Goal: Entertainment & Leisure: Browse casually

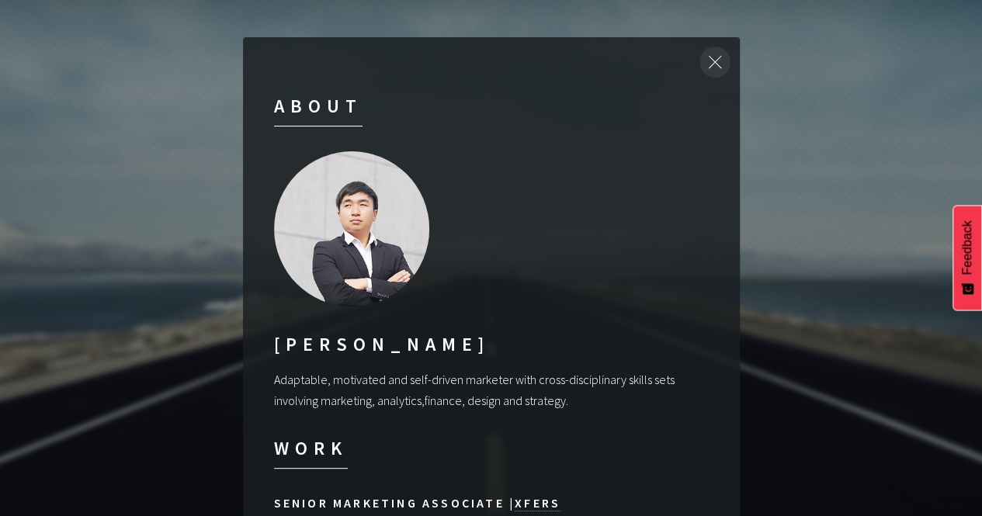
click at [713, 64] on div at bounding box center [715, 62] width 50 height 50
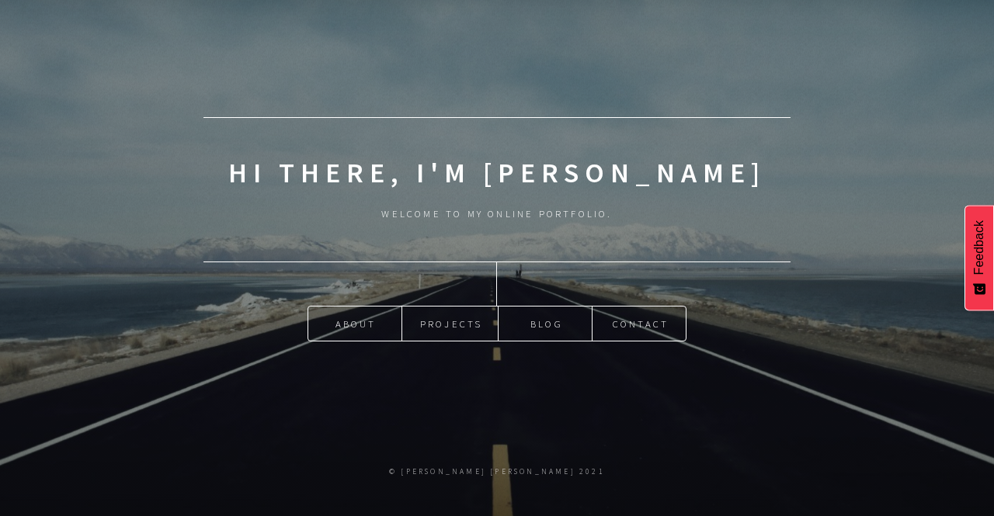
click at [441, 306] on ul "About Projects Blog Contact" at bounding box center [497, 324] width 380 height 36
click at [450, 319] on link "Projects" at bounding box center [450, 324] width 96 height 34
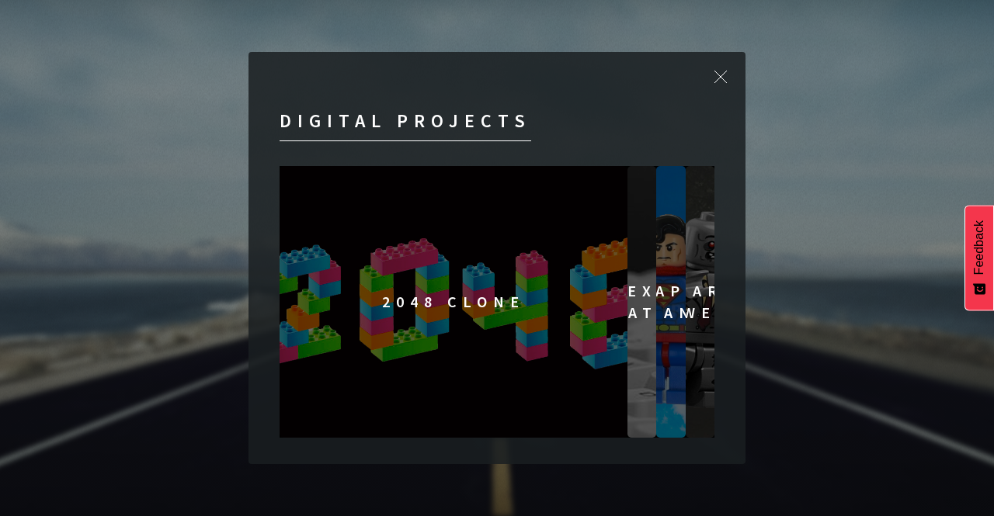
click at [312, 352] on img at bounding box center [454, 302] width 348 height 272
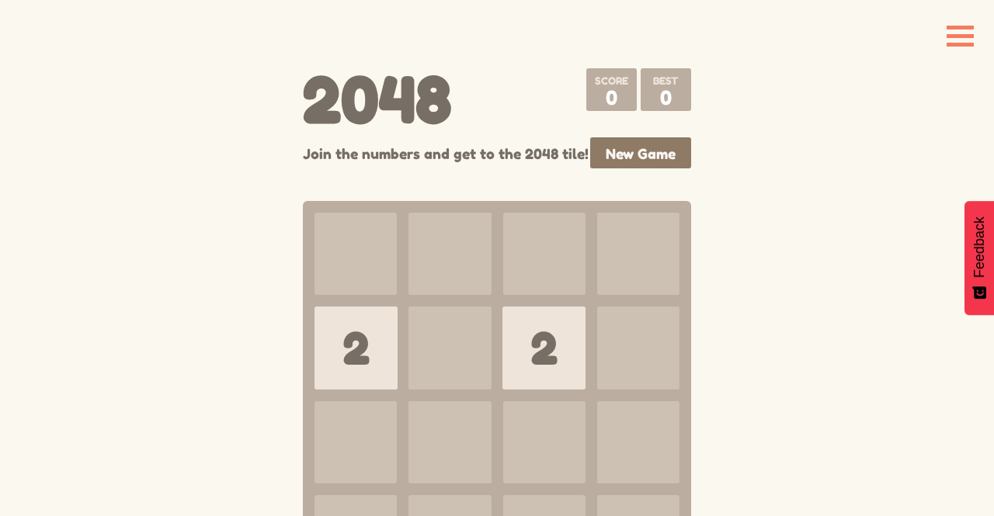
drag, startPoint x: 478, startPoint y: 337, endPoint x: 343, endPoint y: 338, distance: 134.3
click at [314, 213] on div "2 2" at bounding box center [314, 213] width 0 height 0
drag, startPoint x: 551, startPoint y: 363, endPoint x: 403, endPoint y: 354, distance: 148.5
click at [403, 354] on div "Keep going Try again 2 2" at bounding box center [497, 395] width 388 height 388
click at [340, 362] on div "2" at bounding box center [355, 348] width 83 height 83
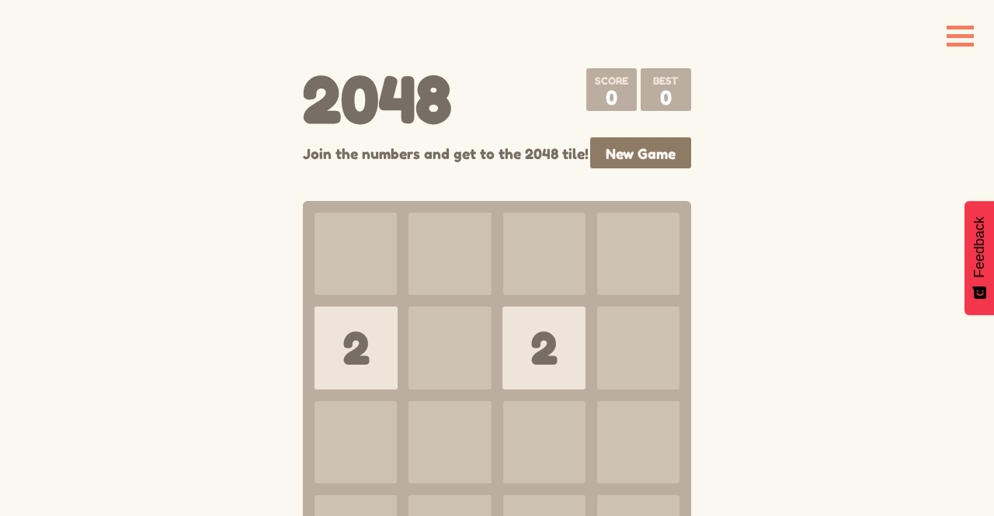
click at [454, 361] on div at bounding box center [449, 348] width 82 height 82
click at [806, 253] on body "Home Flappy Man Fancy Text Animations Bejeweled Clone 2048 Clone 2048 0 0 Join …" at bounding box center [497, 383] width 994 height 643
drag, startPoint x: 531, startPoint y: 372, endPoint x: 349, endPoint y: 378, distance: 182.6
click at [314, 213] on div "2 2" at bounding box center [314, 213] width 0 height 0
click at [349, 378] on div "2" at bounding box center [355, 348] width 83 height 83
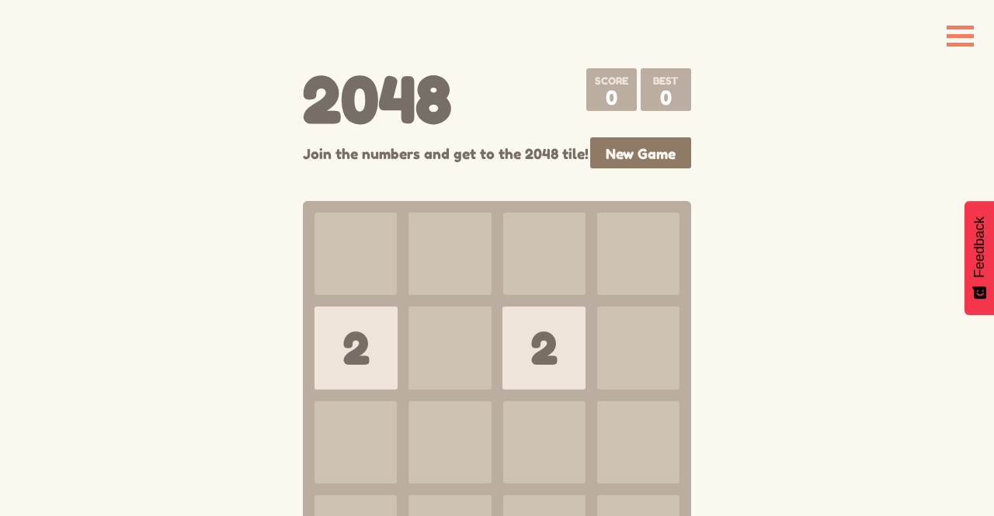
click at [313, 342] on div "Keep going Try again 2 2" at bounding box center [497, 395] width 388 height 388
click at [542, 367] on div "2" at bounding box center [543, 348] width 83 height 83
click at [663, 147] on link "New Game" at bounding box center [640, 152] width 101 height 31
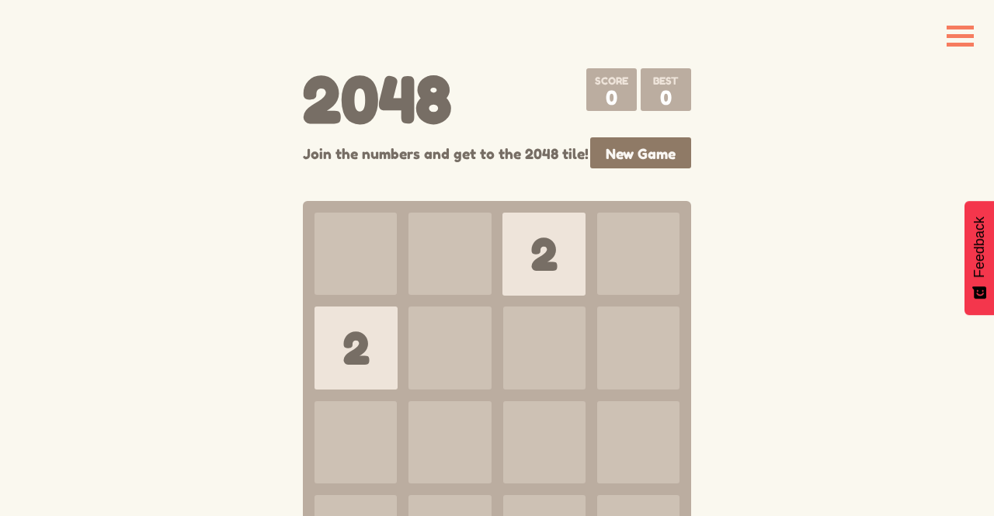
drag, startPoint x: 516, startPoint y: 243, endPoint x: 366, endPoint y: 266, distance: 151.7
click at [366, 266] on div "Keep going Try again 2 2" at bounding box center [497, 395] width 388 height 388
click at [345, 364] on div "2" at bounding box center [355, 348] width 83 height 83
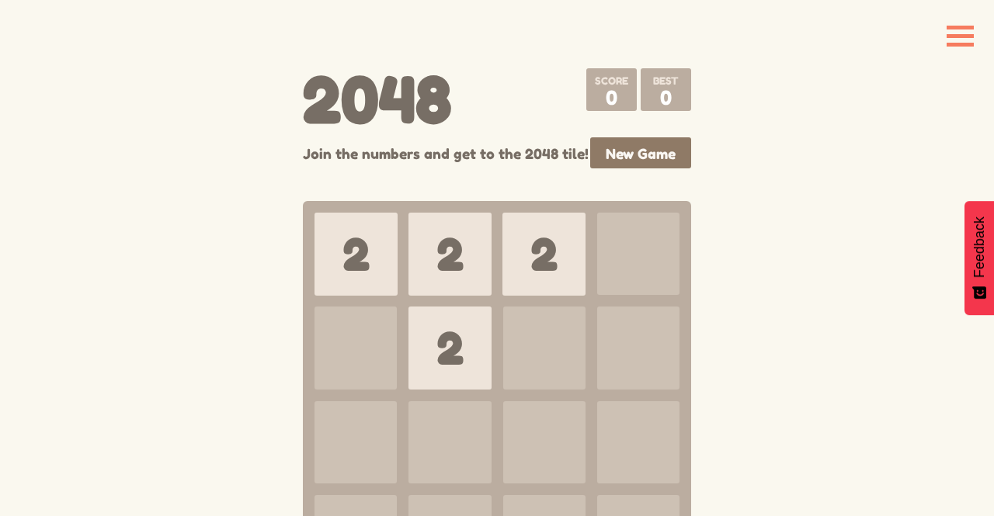
click at [531, 249] on div "2" at bounding box center [543, 254] width 83 height 83
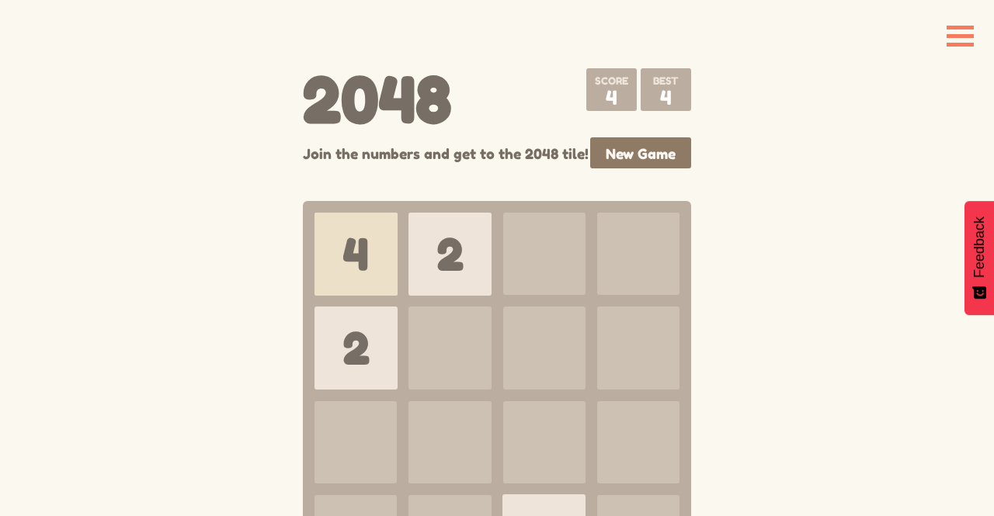
click at [455, 338] on div at bounding box center [449, 348] width 82 height 82
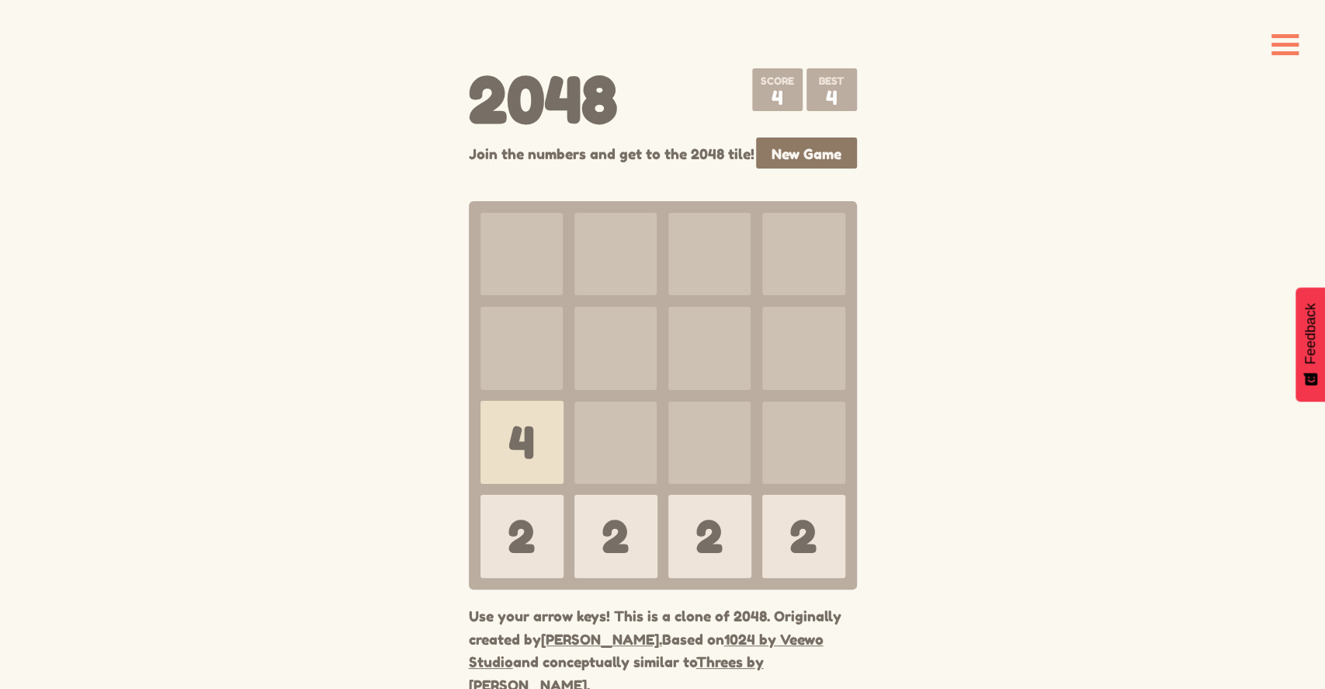
click at [794, 516] on div "2" at bounding box center [803, 536] width 83 height 83
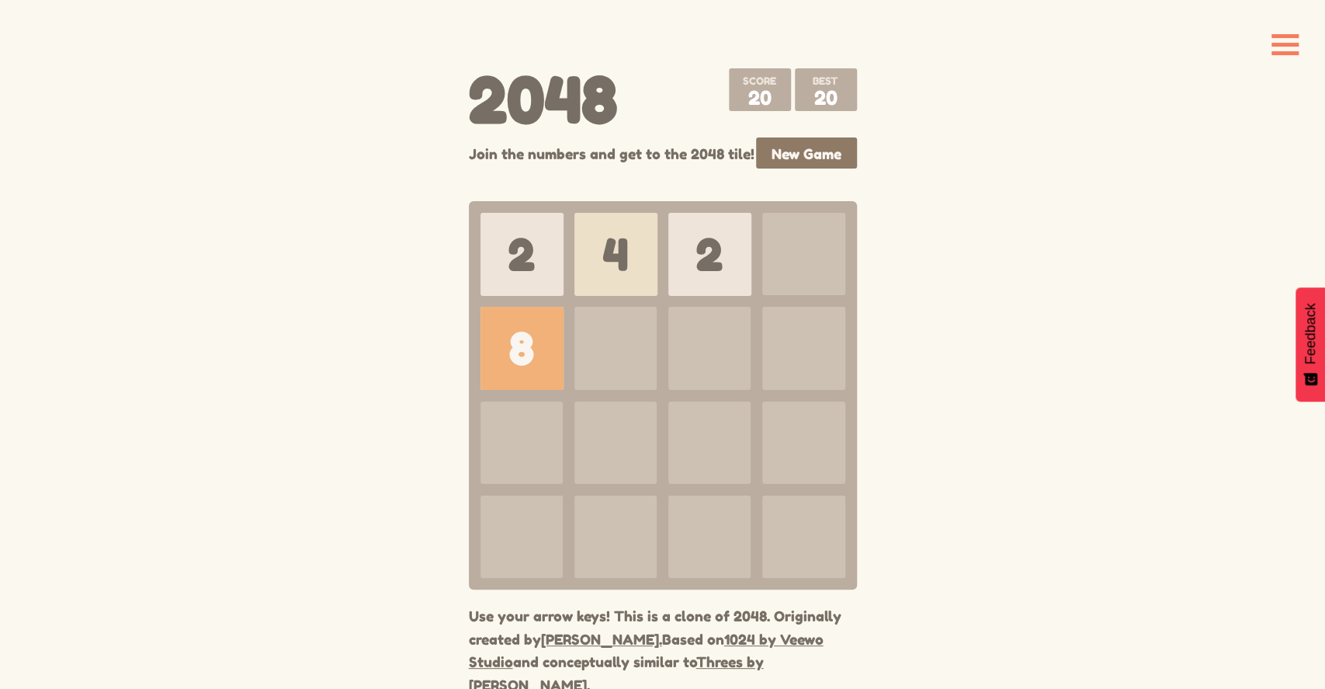
click at [676, 245] on div "2" at bounding box center [710, 254] width 83 height 83
click at [503, 351] on div "8" at bounding box center [522, 348] width 83 height 83
